Goal: Task Accomplishment & Management: Use online tool/utility

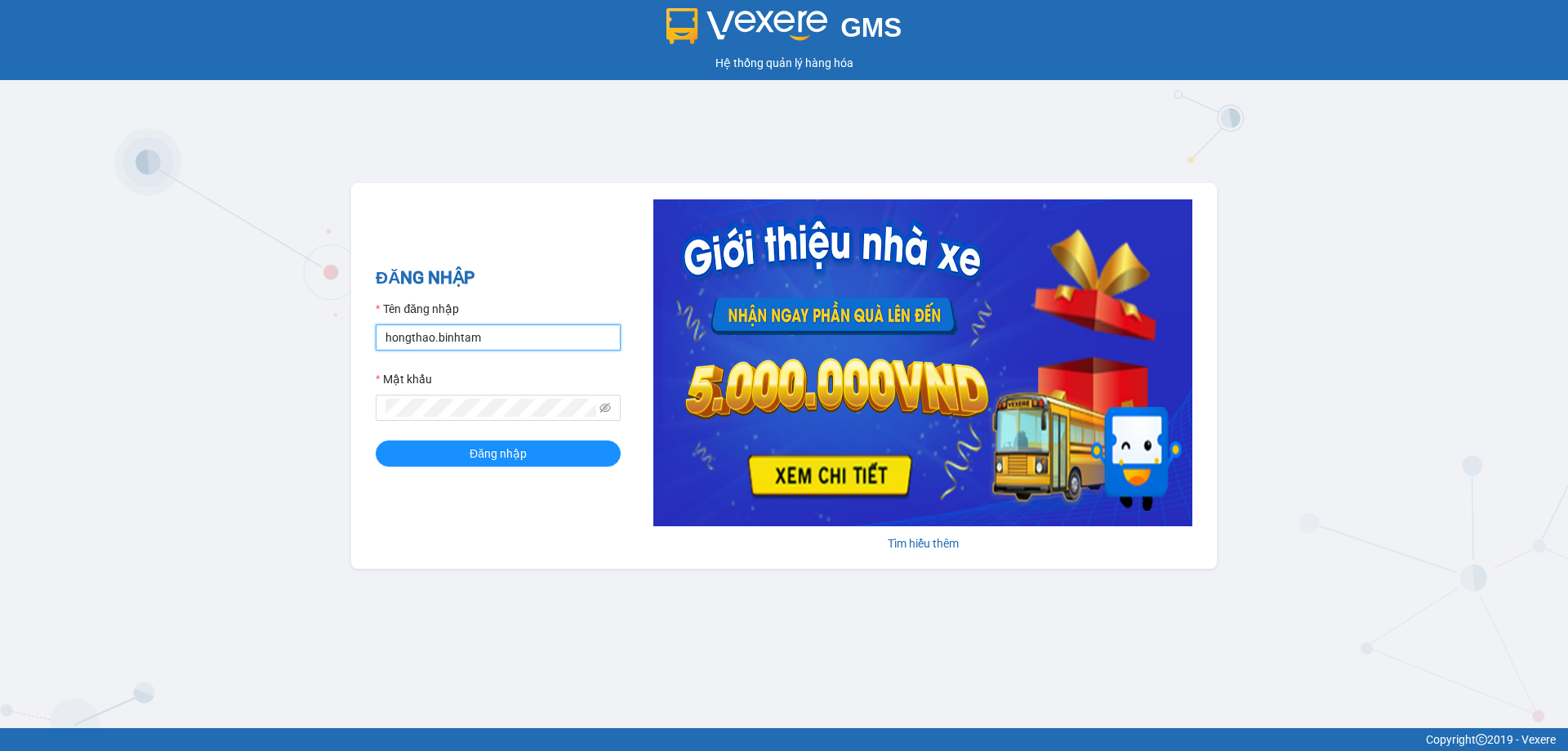
click at [507, 334] on input "hongthao.binhtam" at bounding box center [498, 337] width 245 height 26
type input "h"
type input "kimphuc.binhtam"
click at [437, 450] on button "Đăng nhập" at bounding box center [498, 453] width 245 height 26
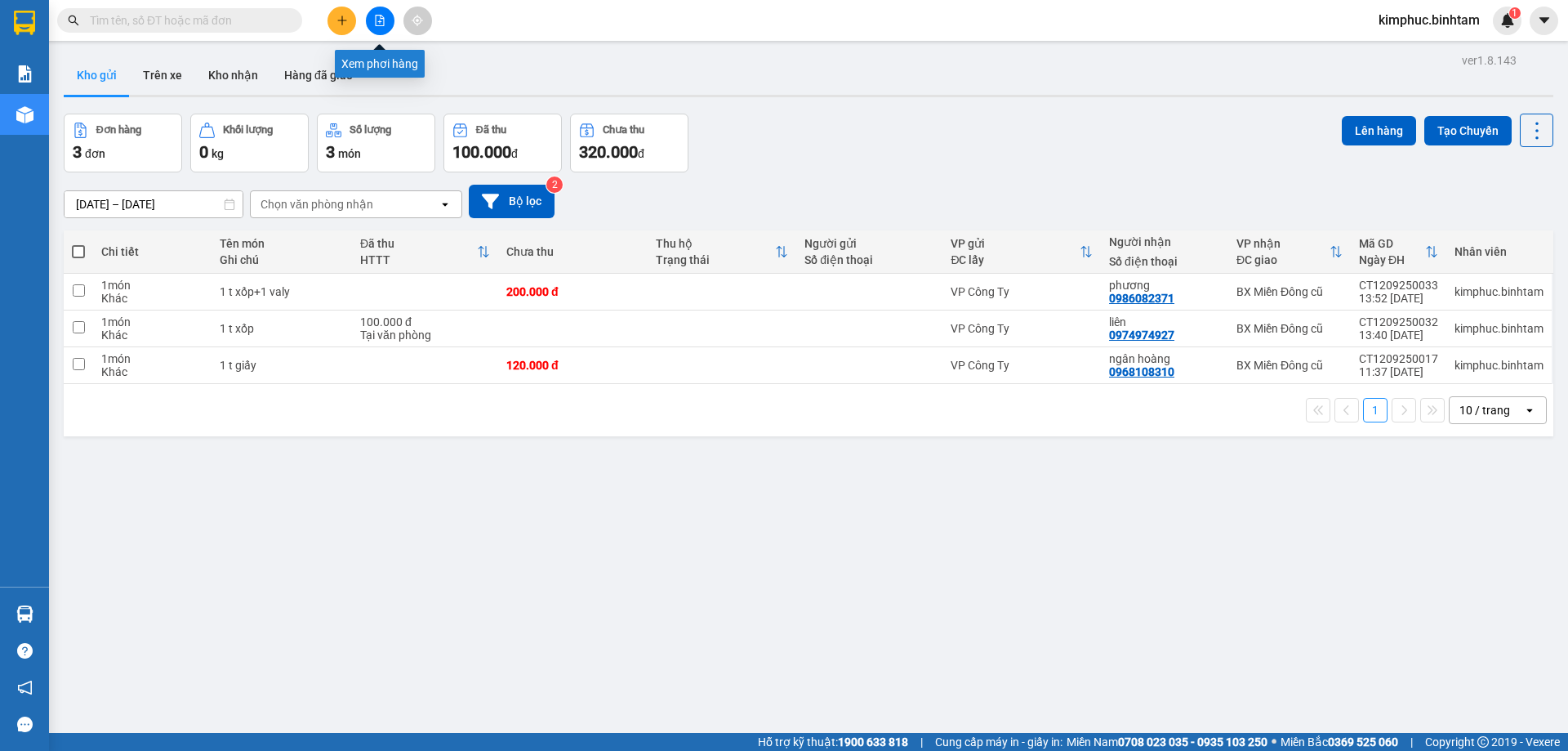
click at [382, 19] on icon "file-add" at bounding box center [381, 21] width 9 height 11
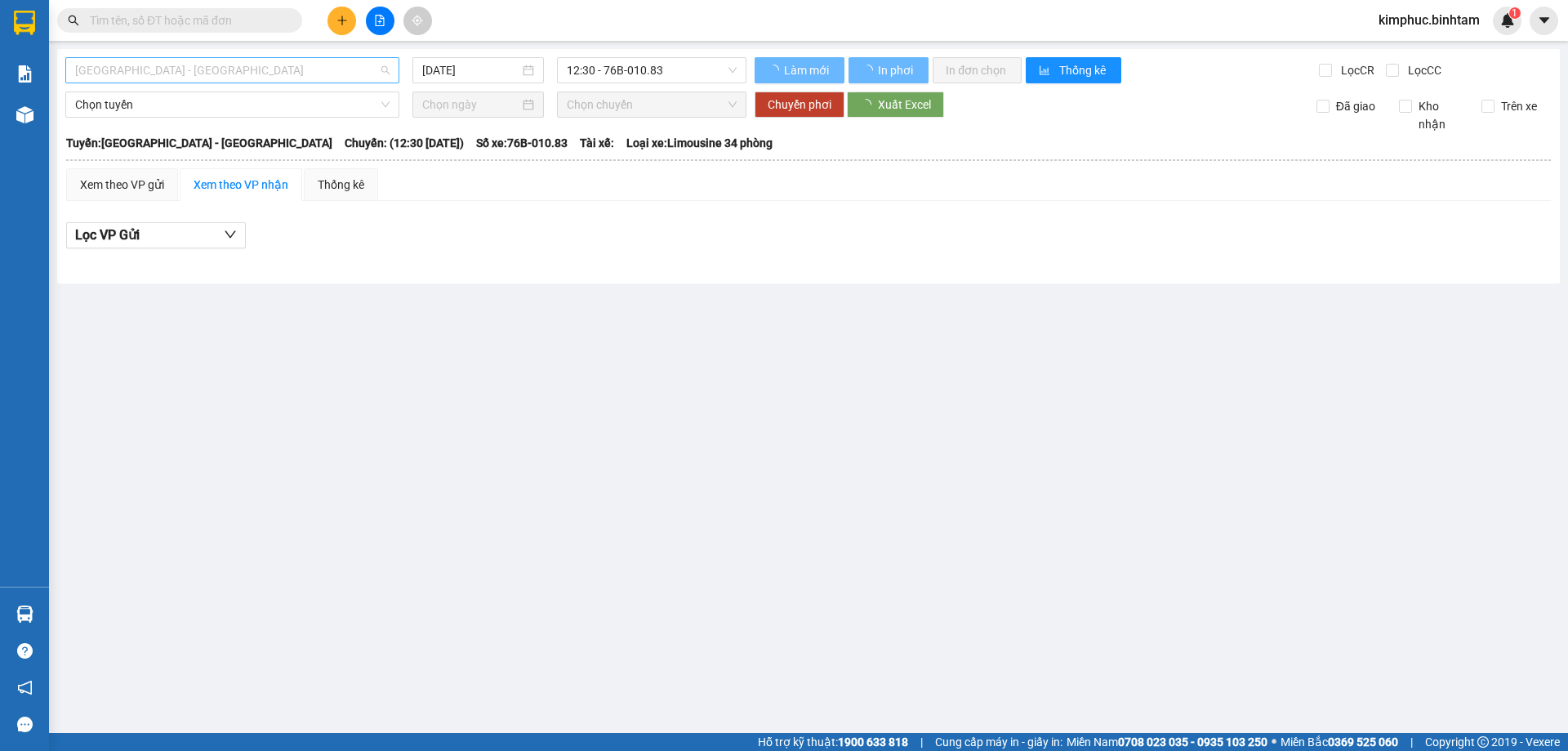
click at [172, 74] on span "[GEOGRAPHIC_DATA] - [GEOGRAPHIC_DATA]" at bounding box center [232, 70] width 315 height 24
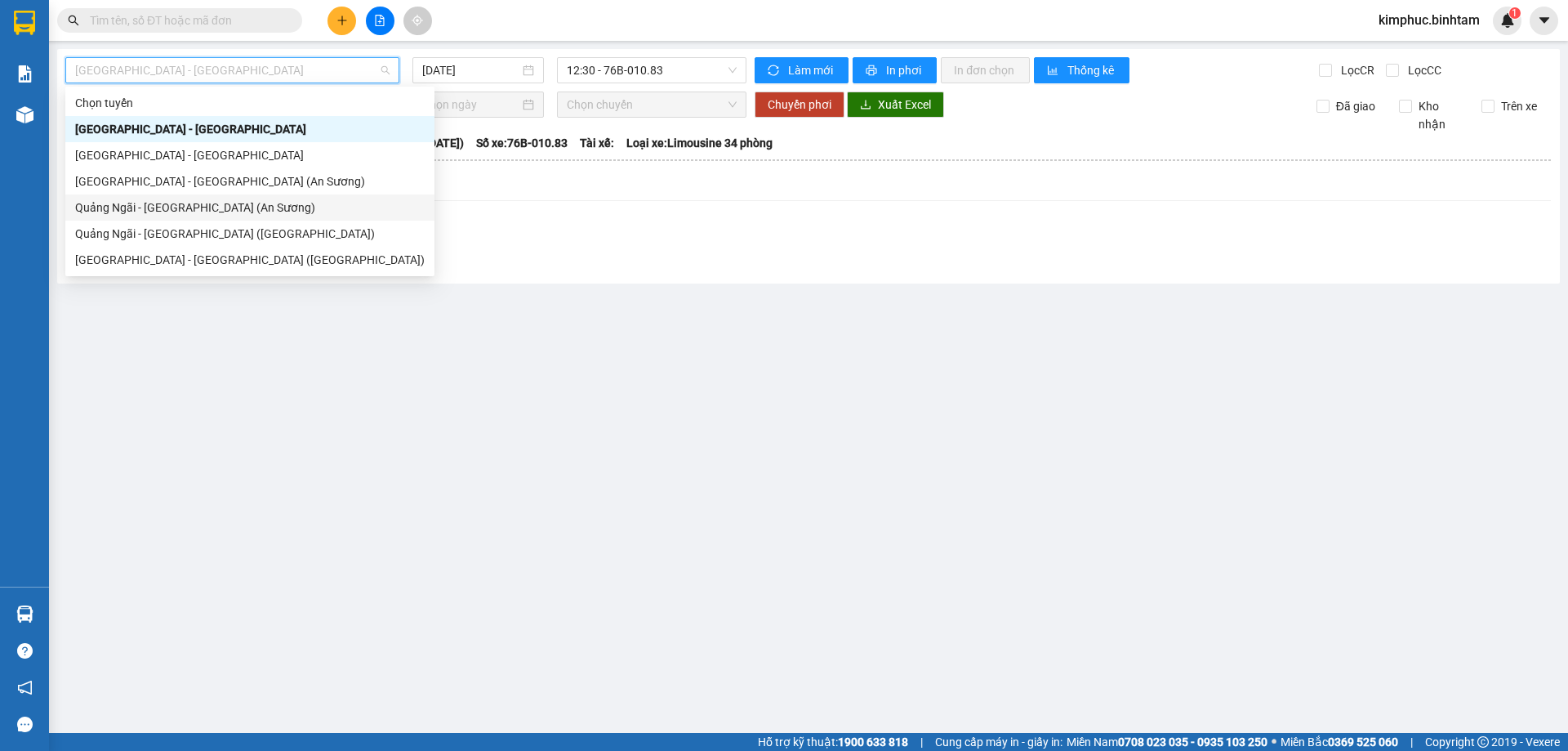
click at [165, 206] on div "Quảng Ngãi - [GEOGRAPHIC_DATA] (An Sương)" at bounding box center [250, 207] width 350 height 18
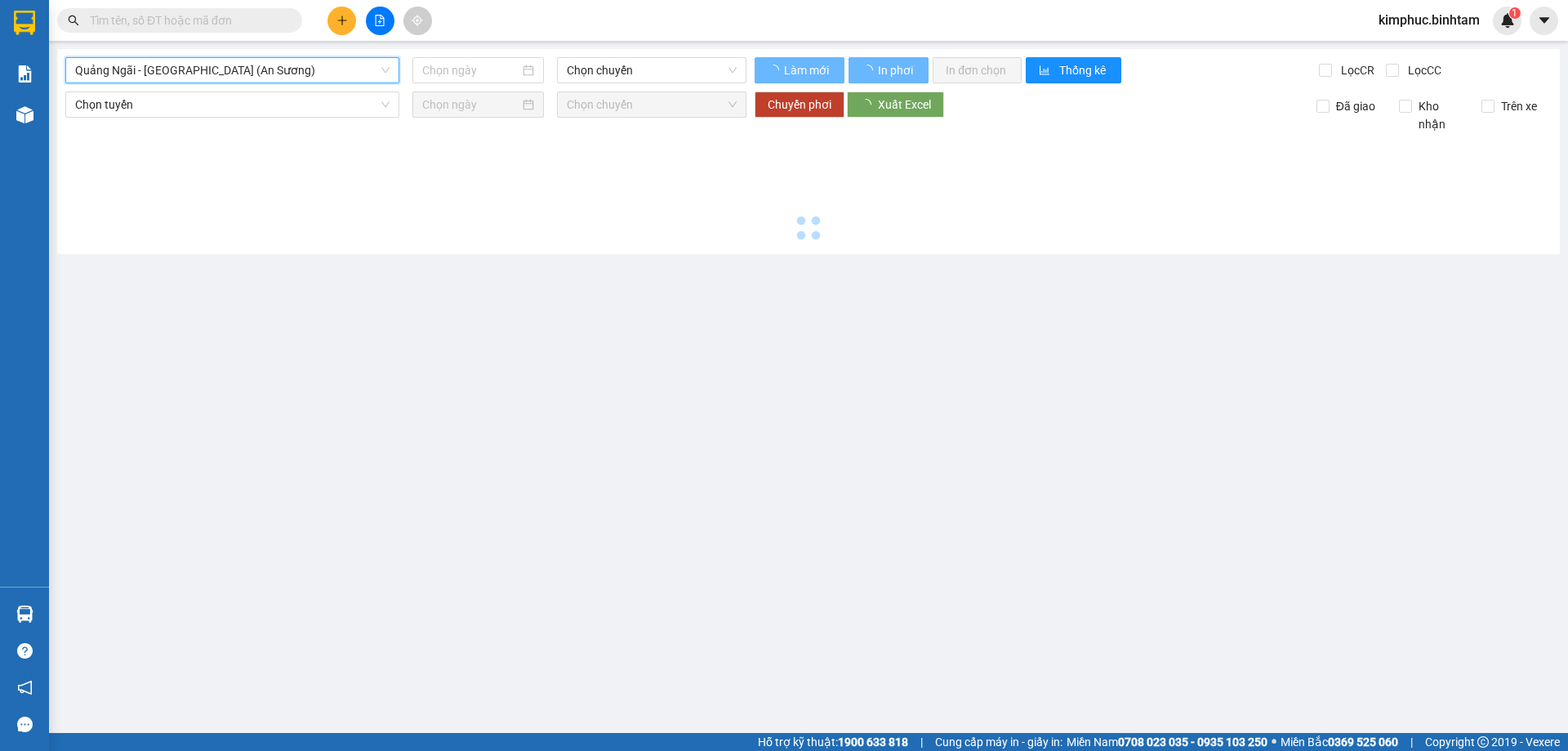
type input "[DATE]"
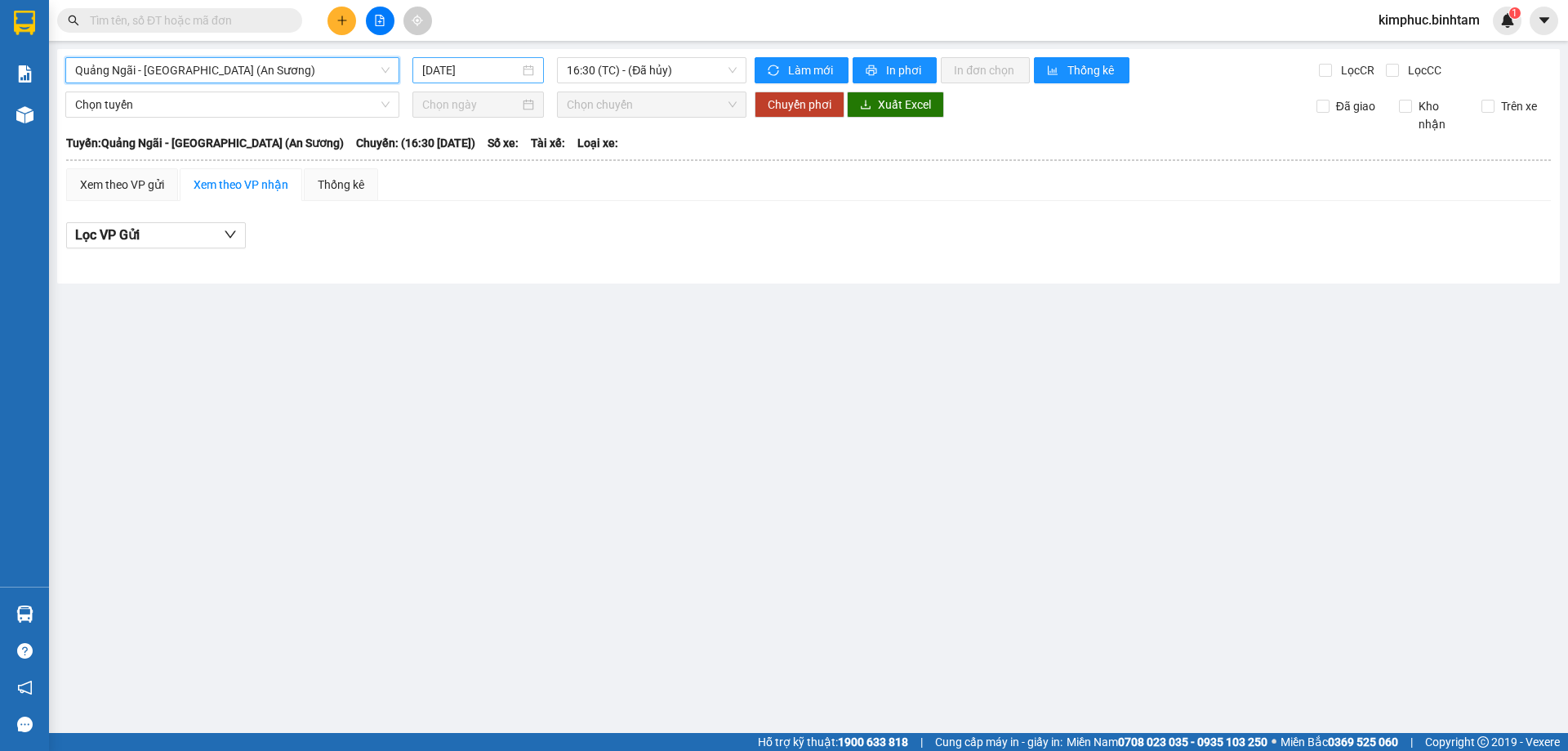
click at [463, 70] on input "[DATE]" at bounding box center [470, 70] width 97 height 18
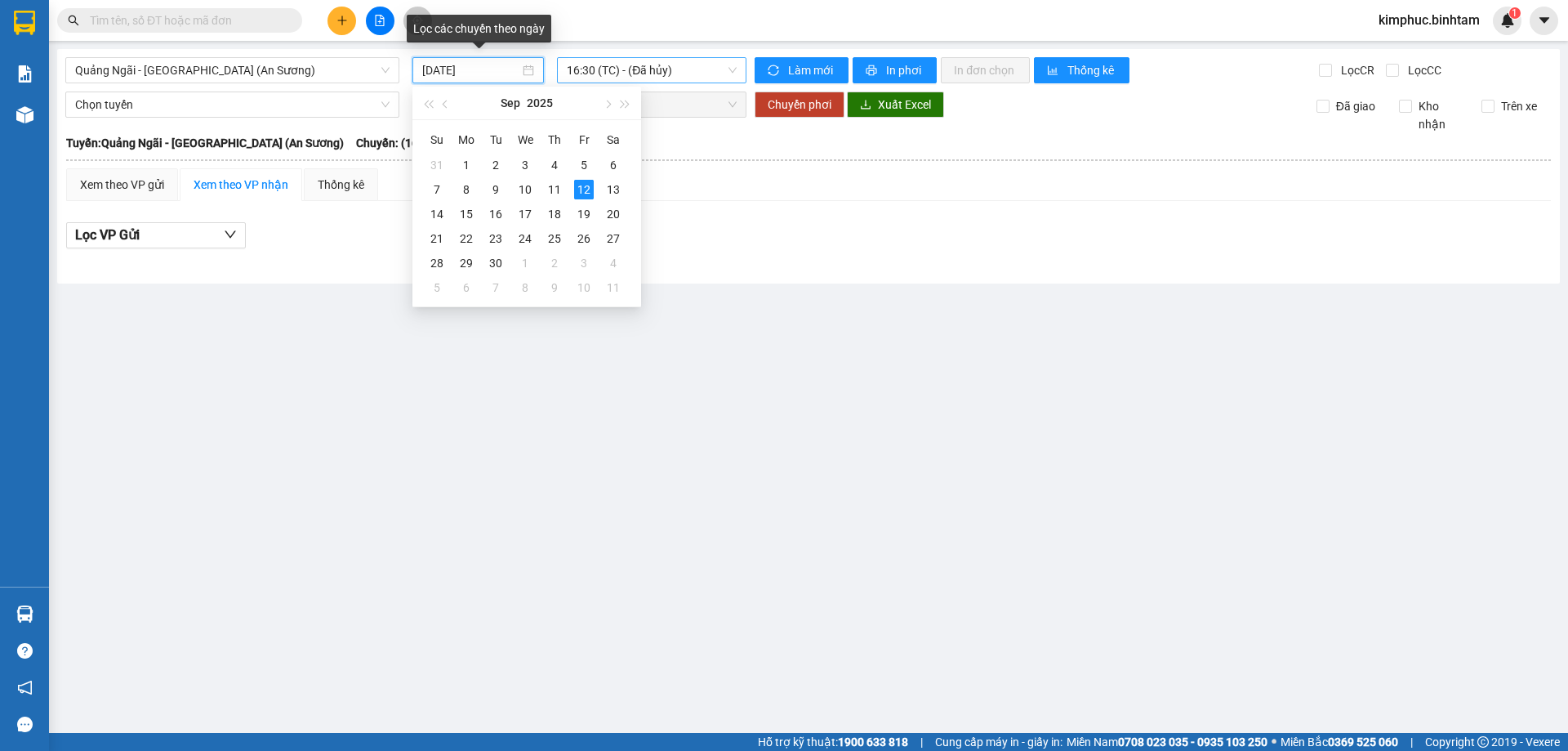
click at [620, 65] on span "16:30 (TC) - (Đã hủy)" at bounding box center [651, 70] width 170 height 24
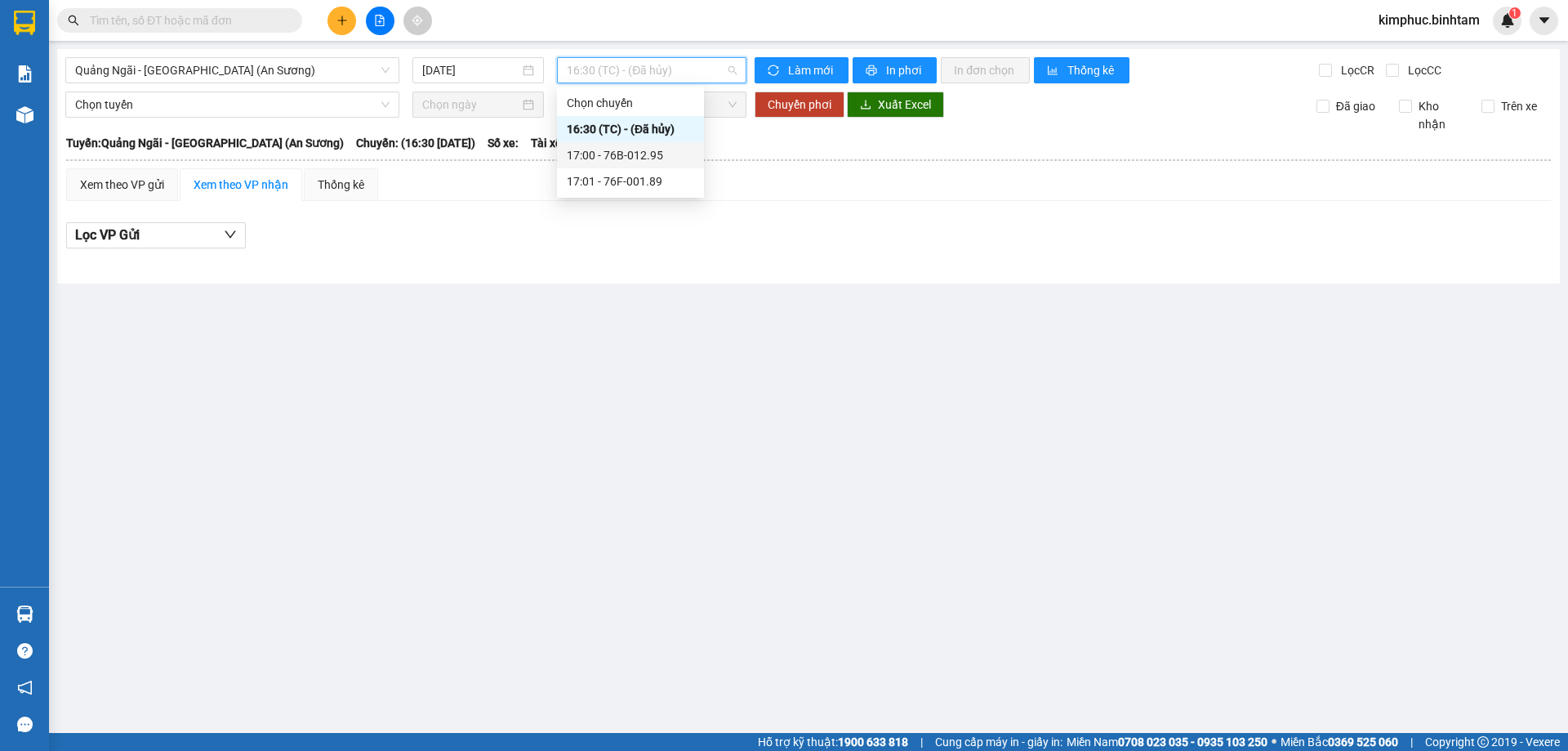
click at [632, 154] on div "17:00 - 76B-012.95" at bounding box center [631, 155] width 128 height 18
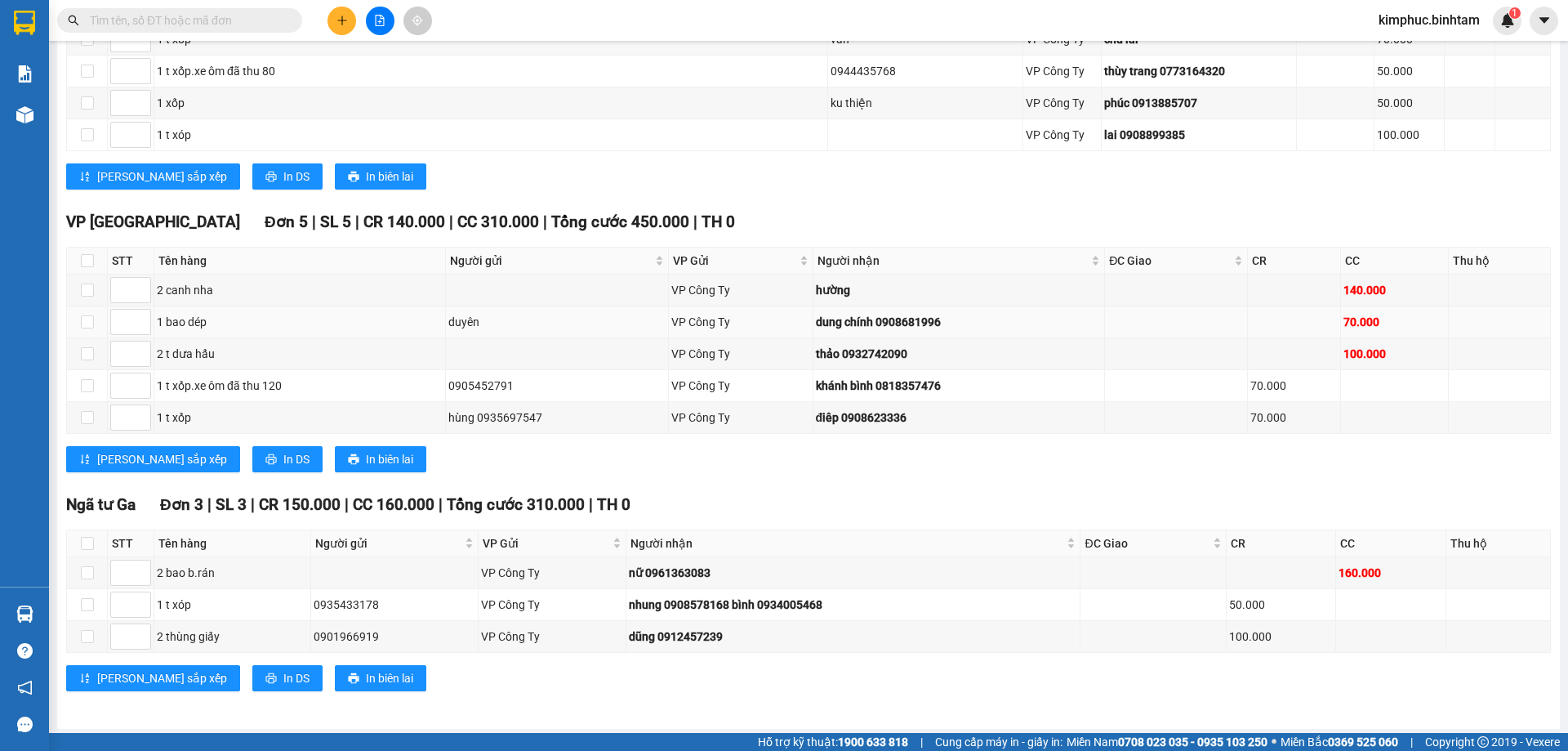
scroll to position [937, 0]
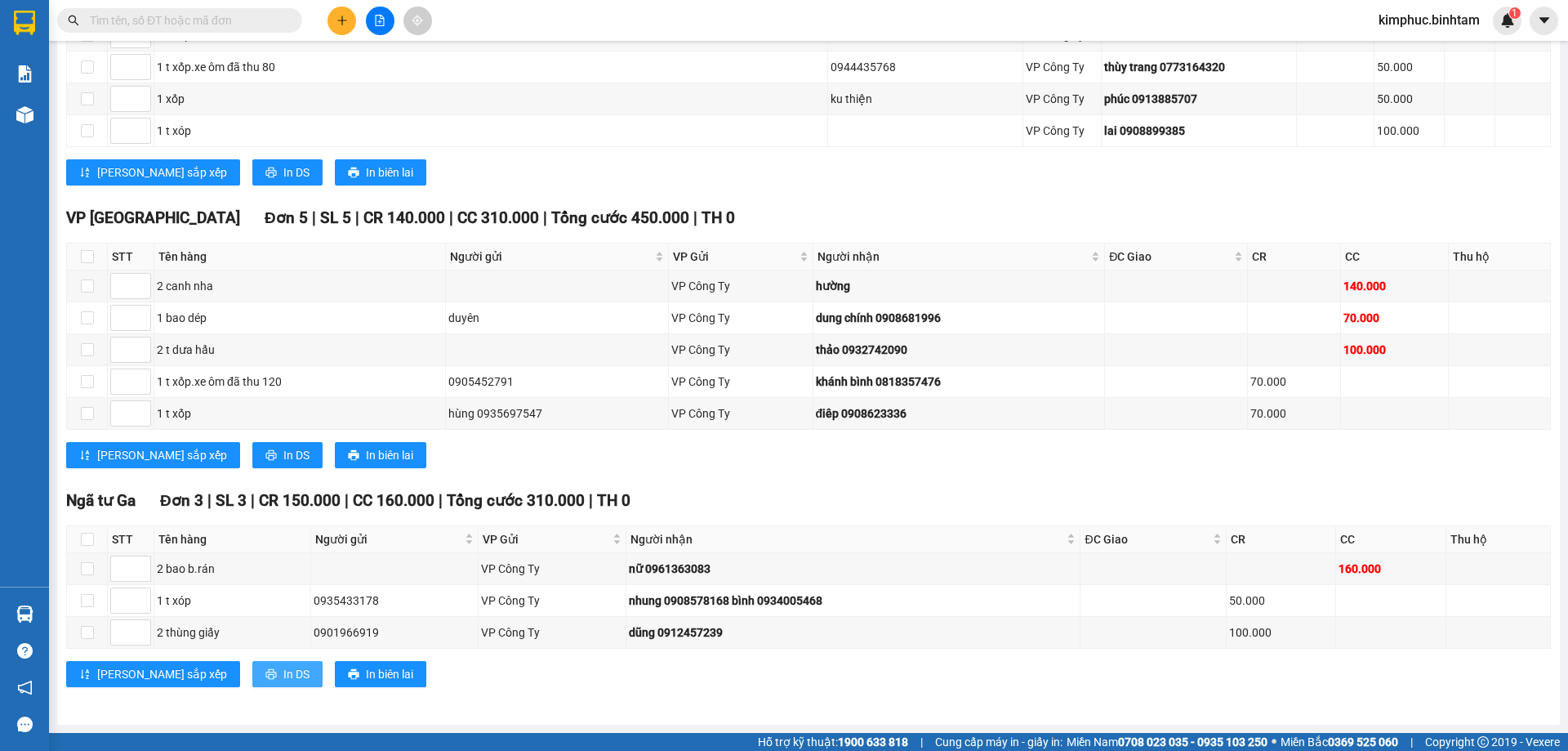
click at [284, 672] on span "In DS" at bounding box center [297, 673] width 26 height 18
click at [284, 671] on span "In DS" at bounding box center [297, 673] width 26 height 18
click at [284, 449] on span "In DS" at bounding box center [297, 454] width 26 height 18
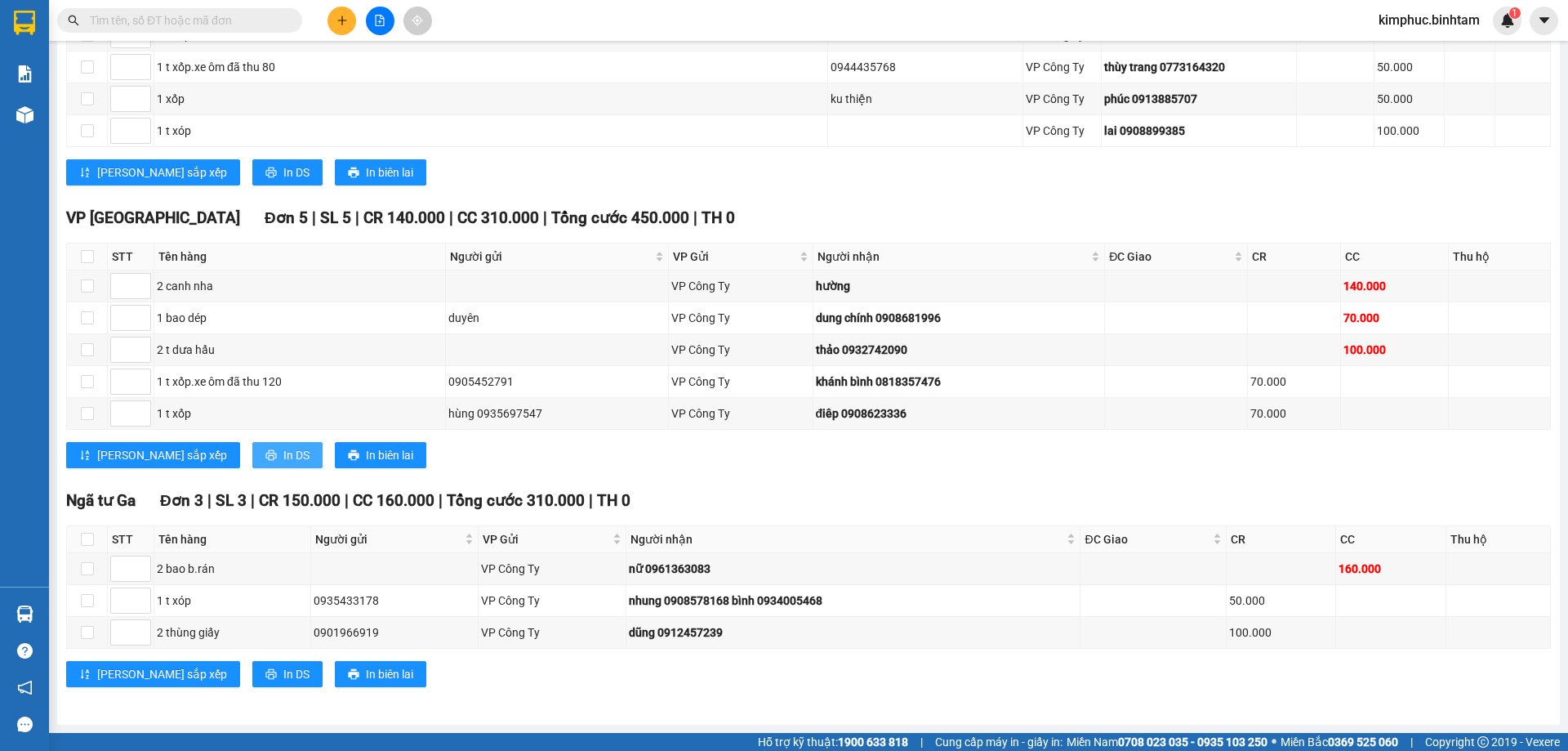
click at [284, 449] on span "In DS" at bounding box center [297, 454] width 26 height 18
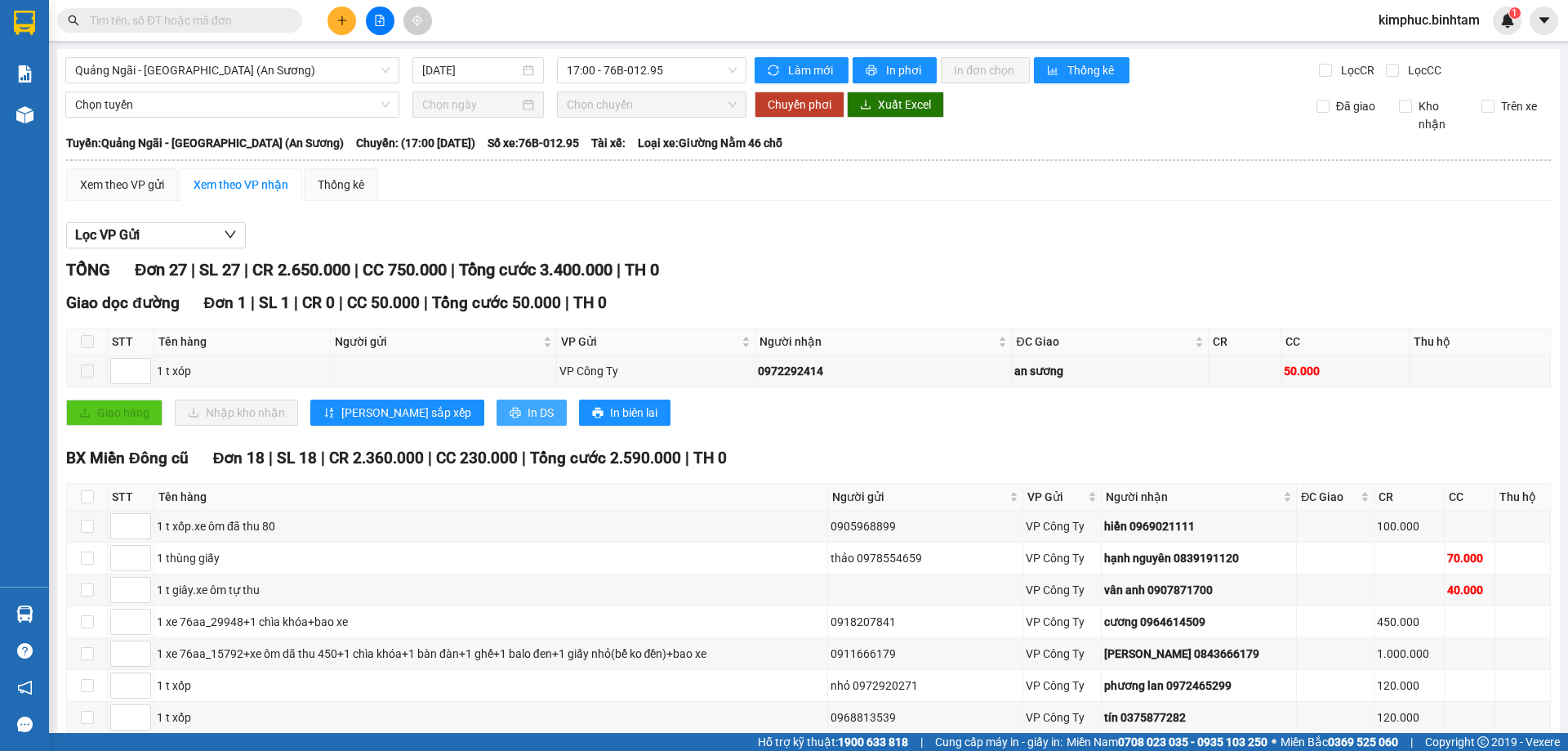
click at [527, 415] on span "In DS" at bounding box center [541, 412] width 26 height 18
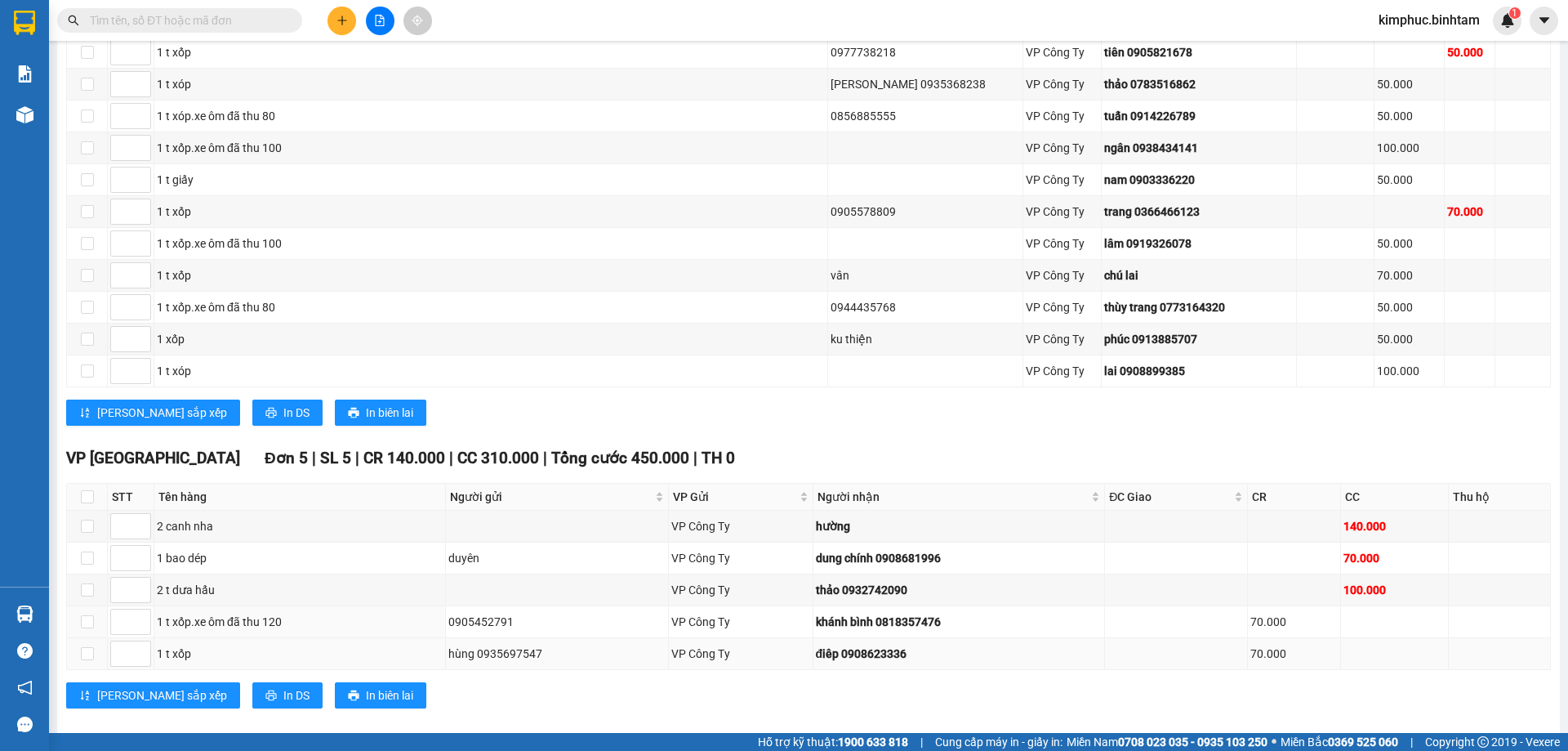
scroll to position [774, 0]
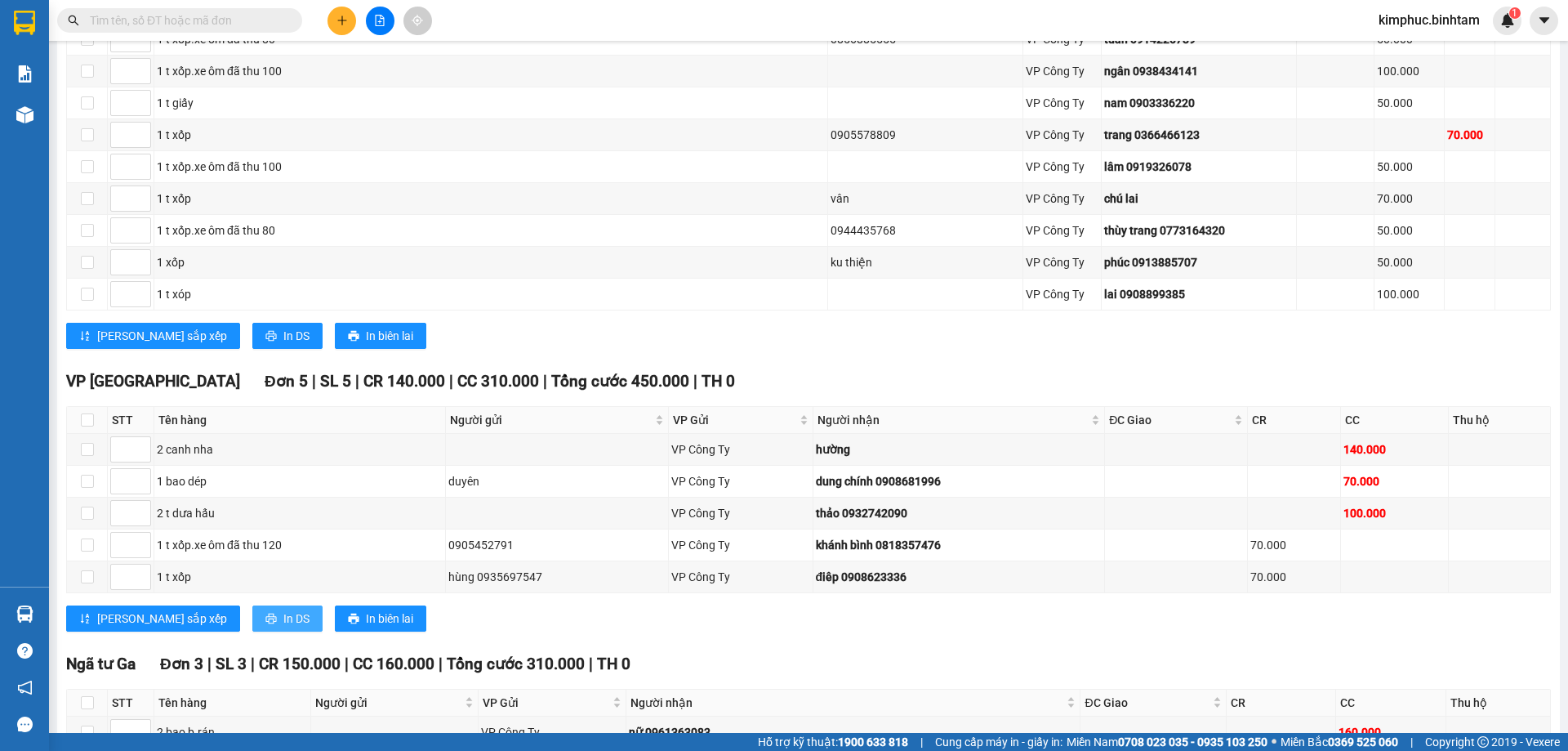
click at [284, 619] on span "In DS" at bounding box center [297, 618] width 26 height 18
click at [284, 622] on span "In DS" at bounding box center [297, 618] width 26 height 18
click at [284, 624] on span "In DS" at bounding box center [297, 618] width 26 height 18
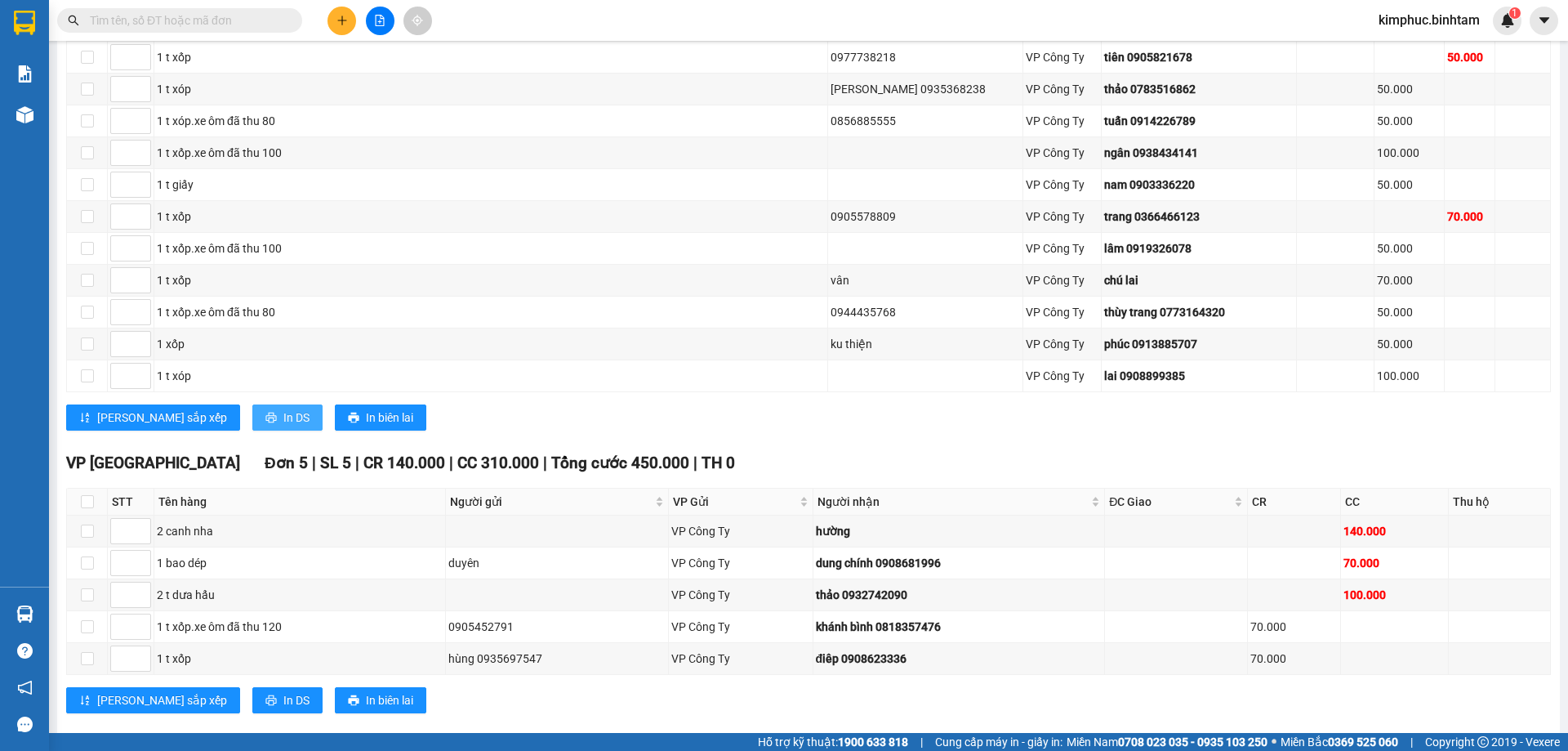
click at [284, 418] on span "In DS" at bounding box center [297, 416] width 26 height 18
